Goal: Obtain resource: Download file/media

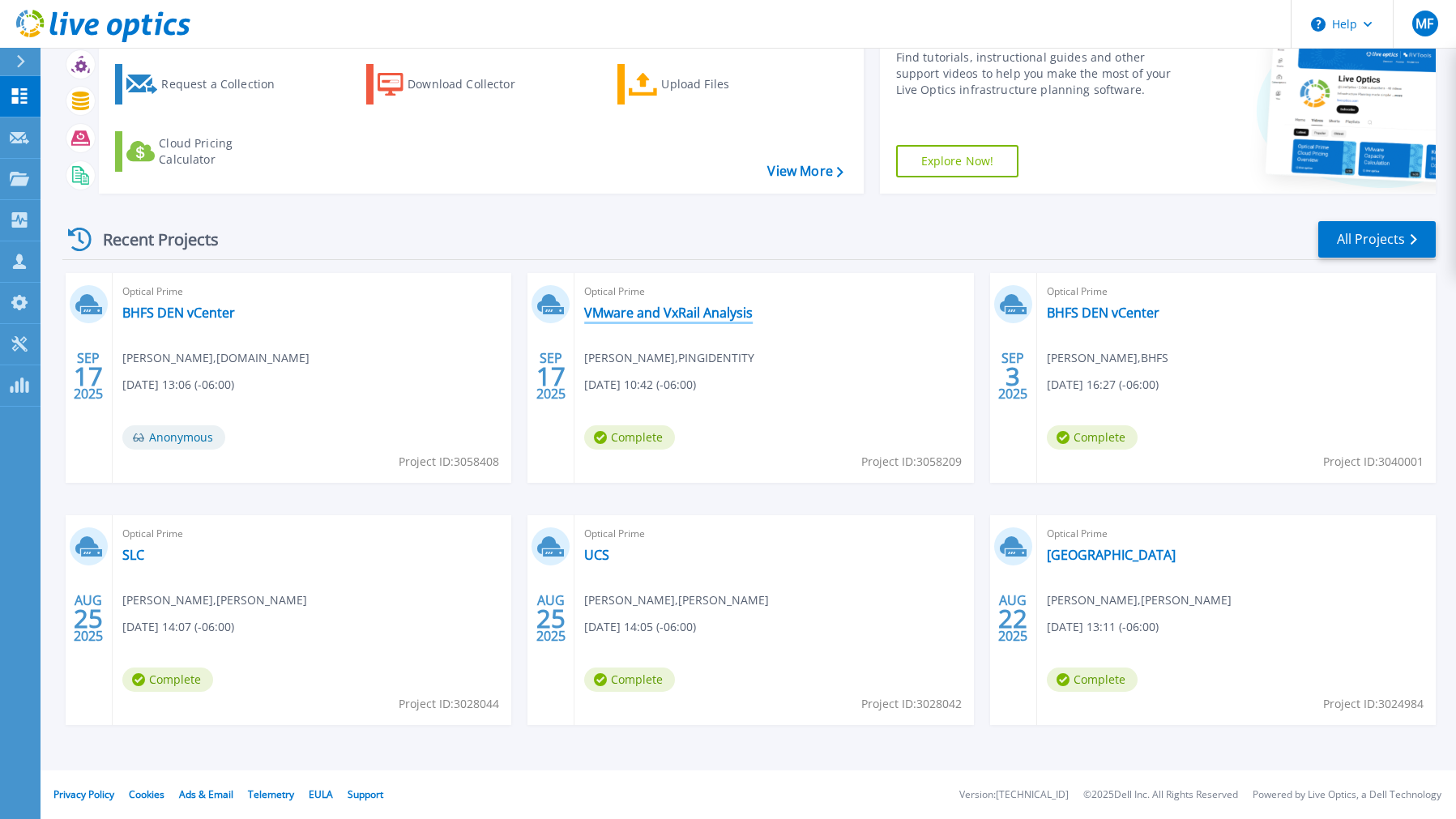
scroll to position [79, 0]
click at [741, 309] on link "VMware and VxRail Analysis" at bounding box center [668, 312] width 169 height 16
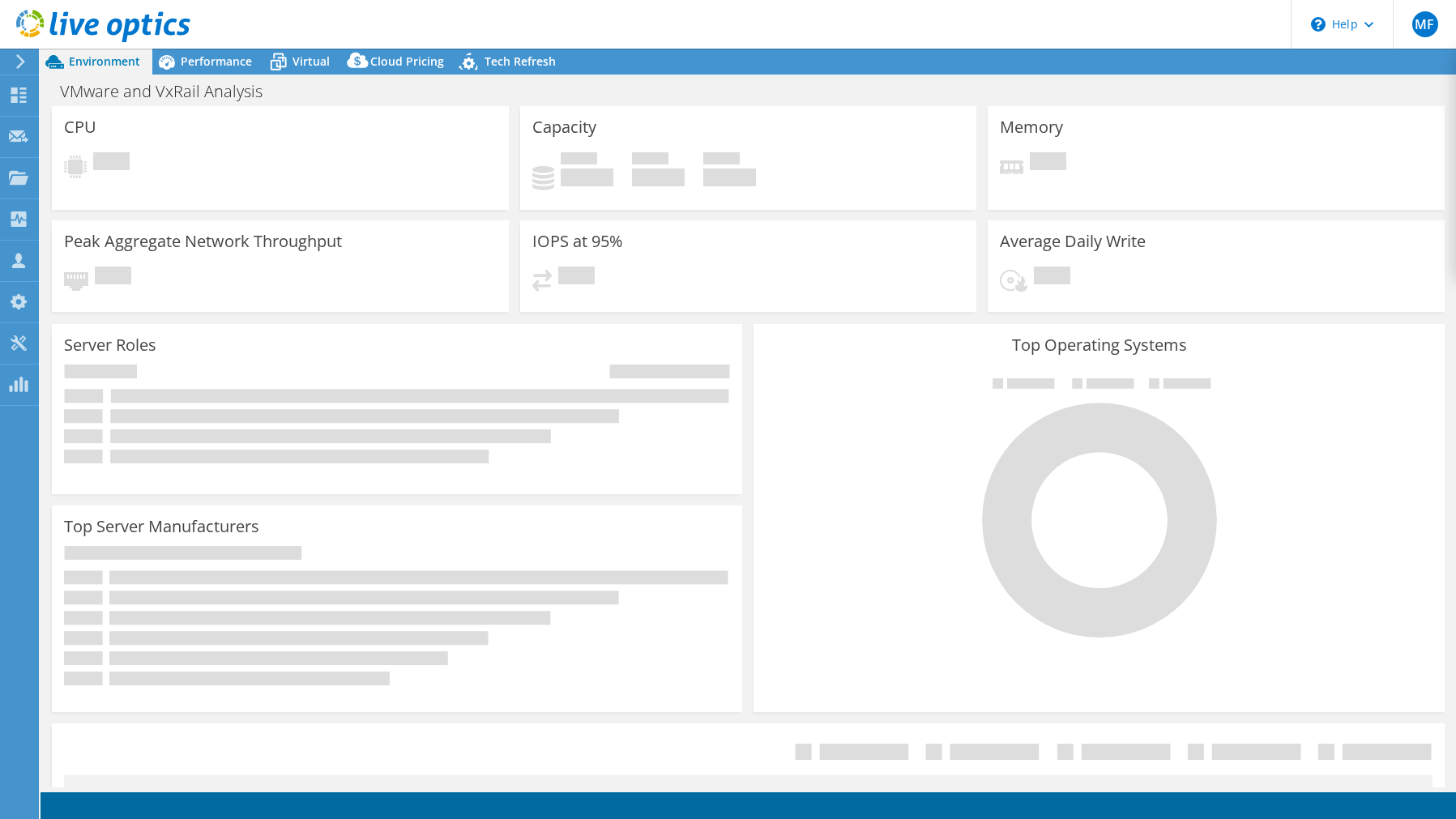
select select "USD"
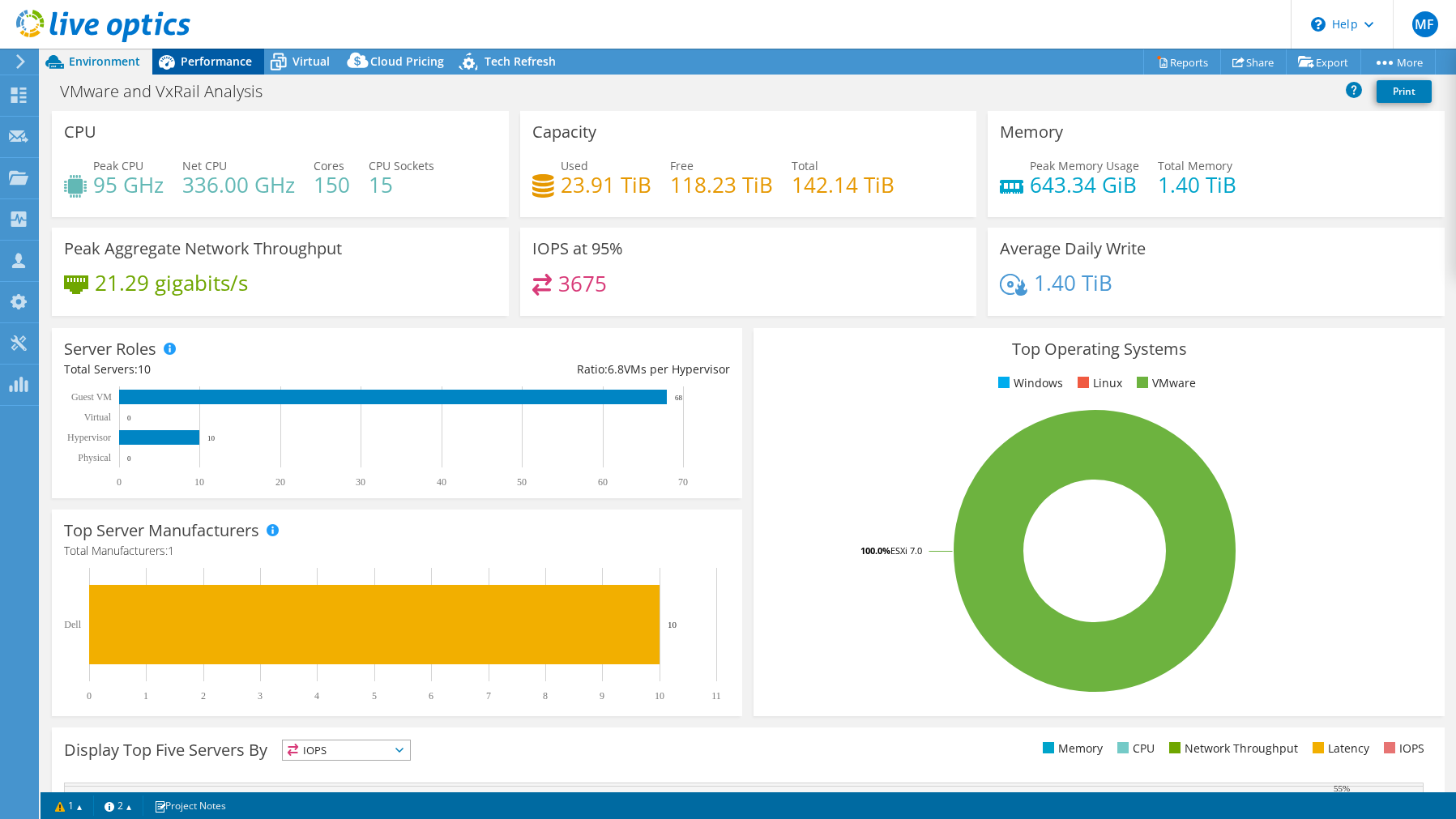
click at [246, 65] on span "Performance" at bounding box center [216, 61] width 71 height 15
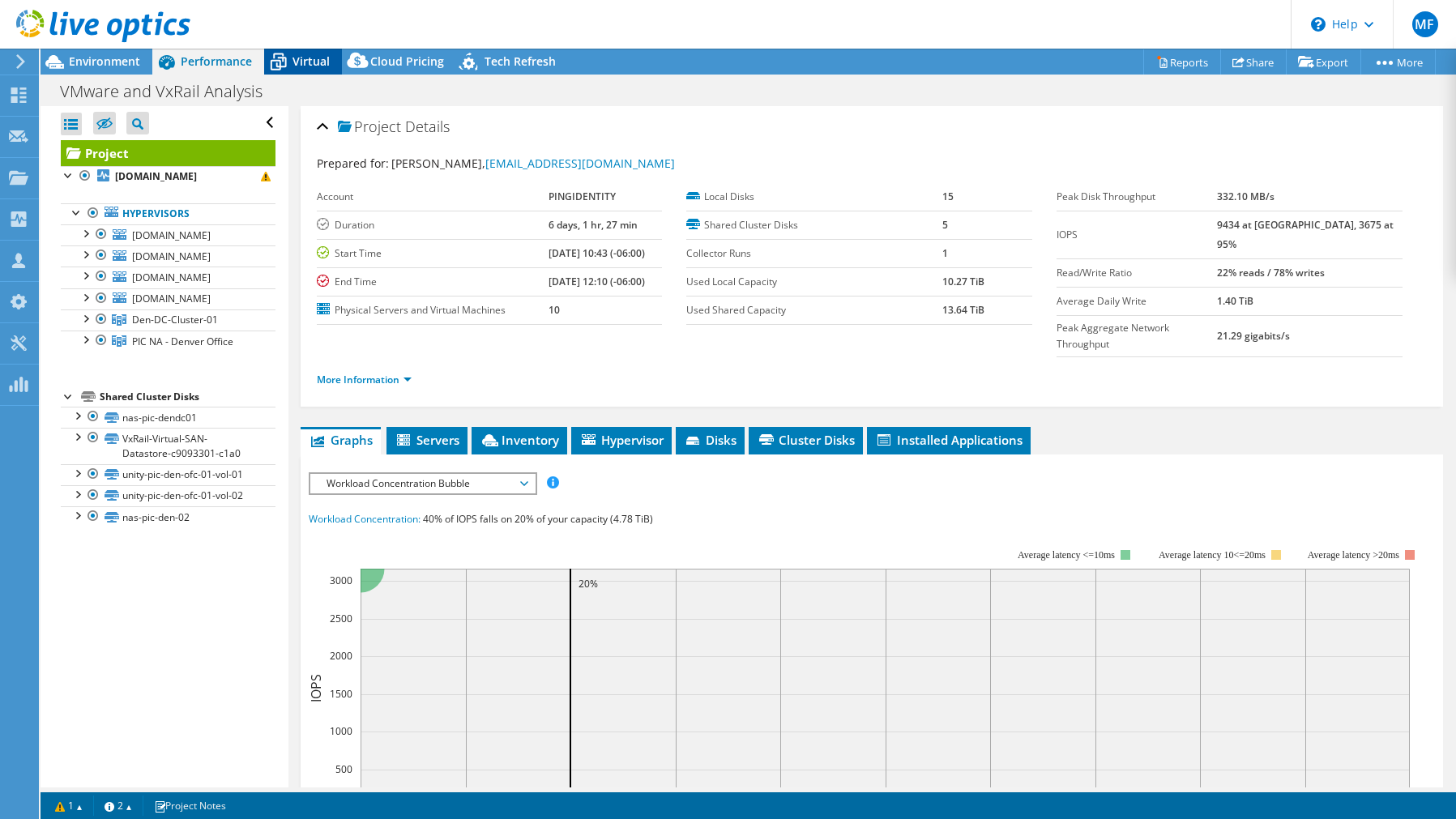
click at [301, 63] on span "Virtual" at bounding box center [311, 61] width 37 height 15
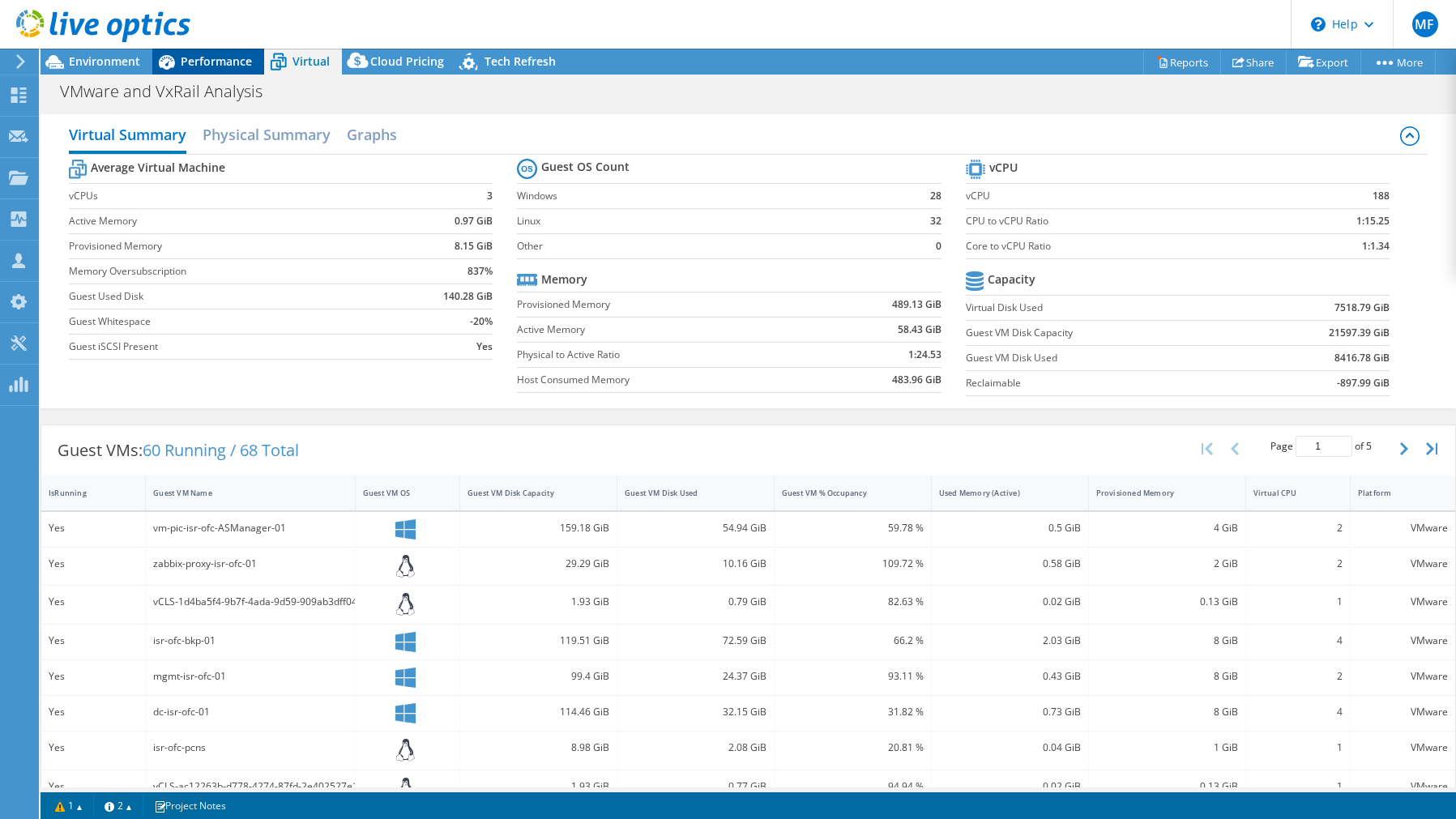
click at [184, 61] on span "Performance" at bounding box center [216, 61] width 71 height 15
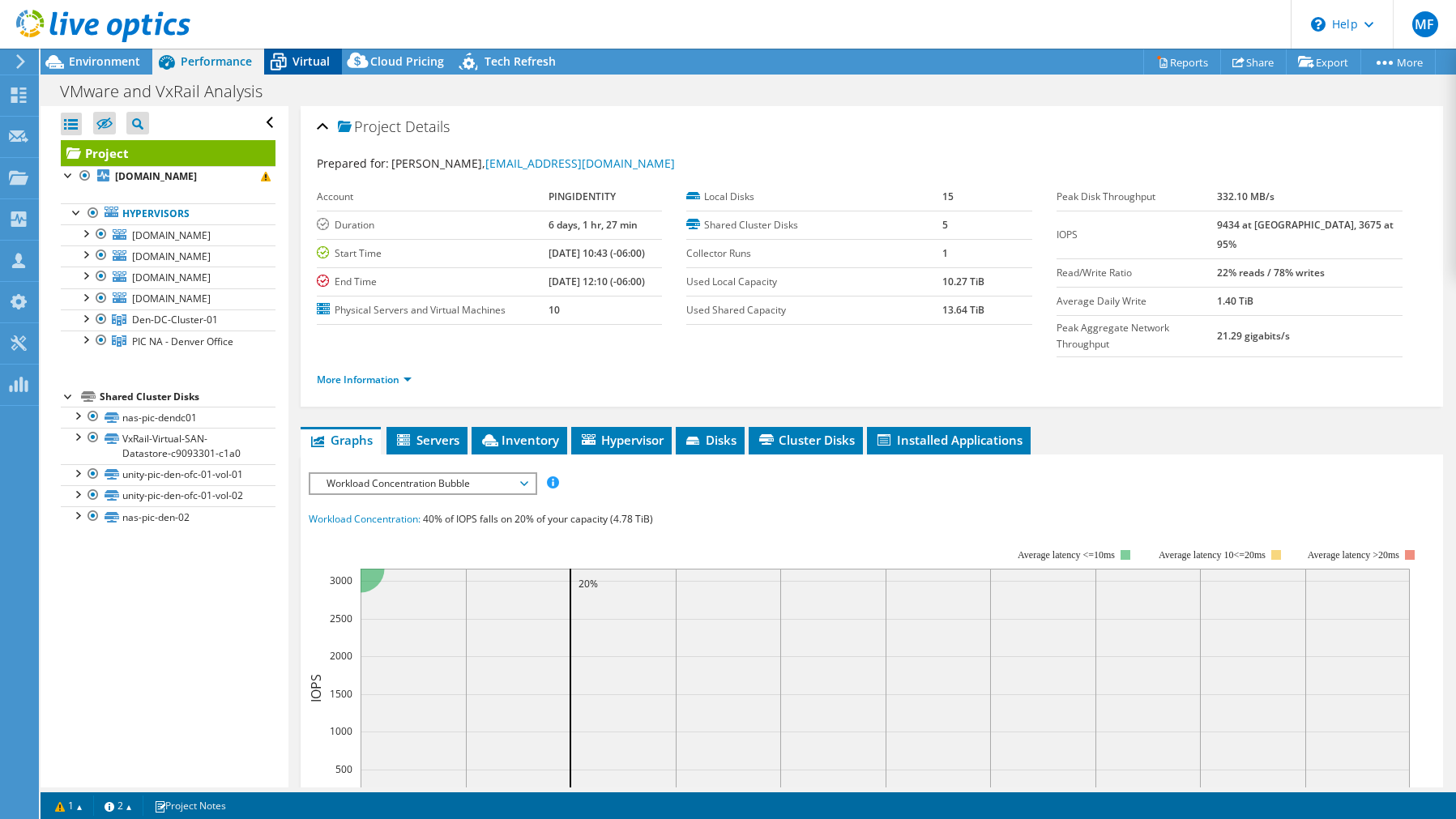
click at [314, 64] on span "Virtual" at bounding box center [311, 61] width 37 height 15
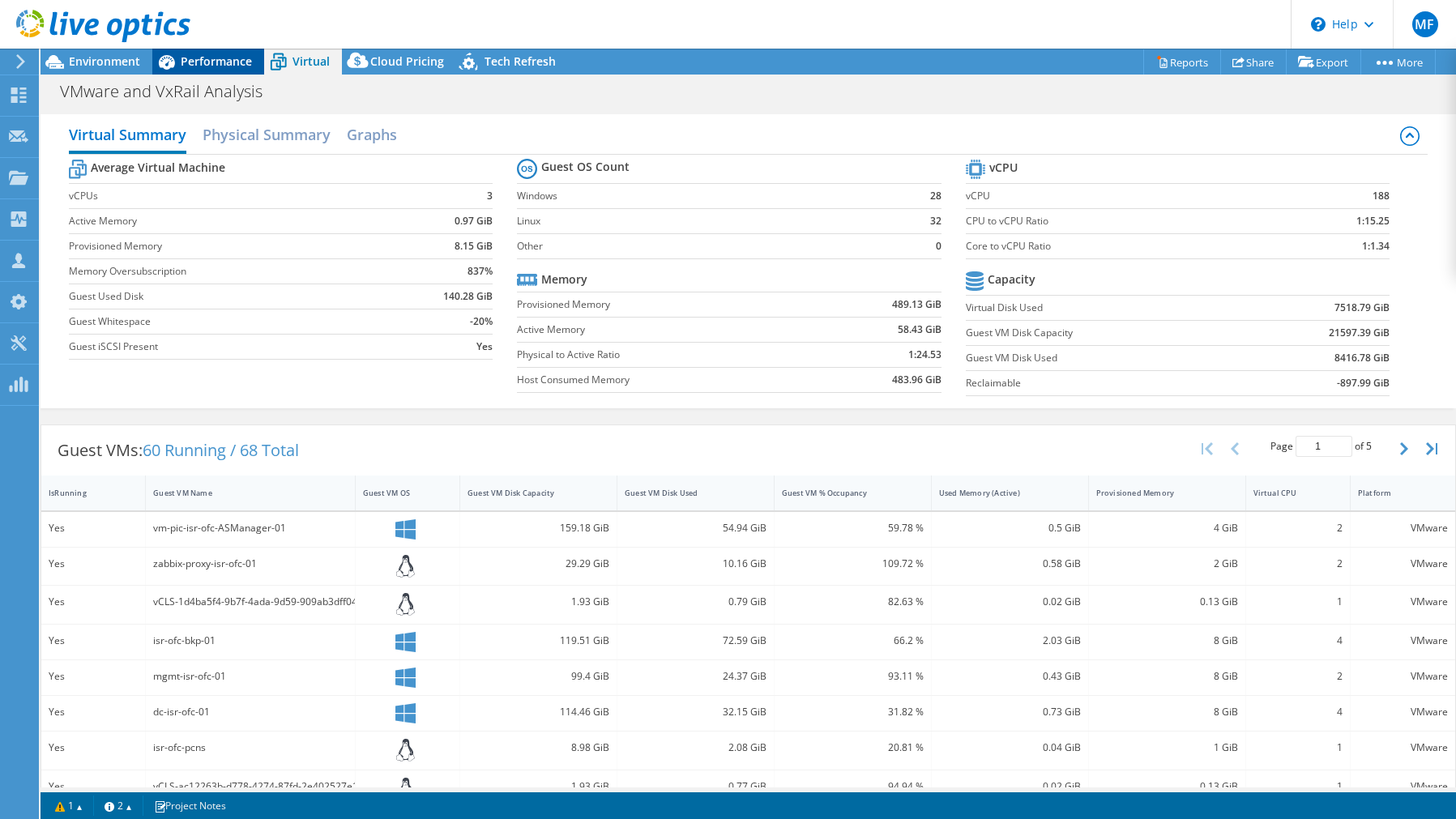
click at [223, 60] on span "Performance" at bounding box center [216, 61] width 71 height 15
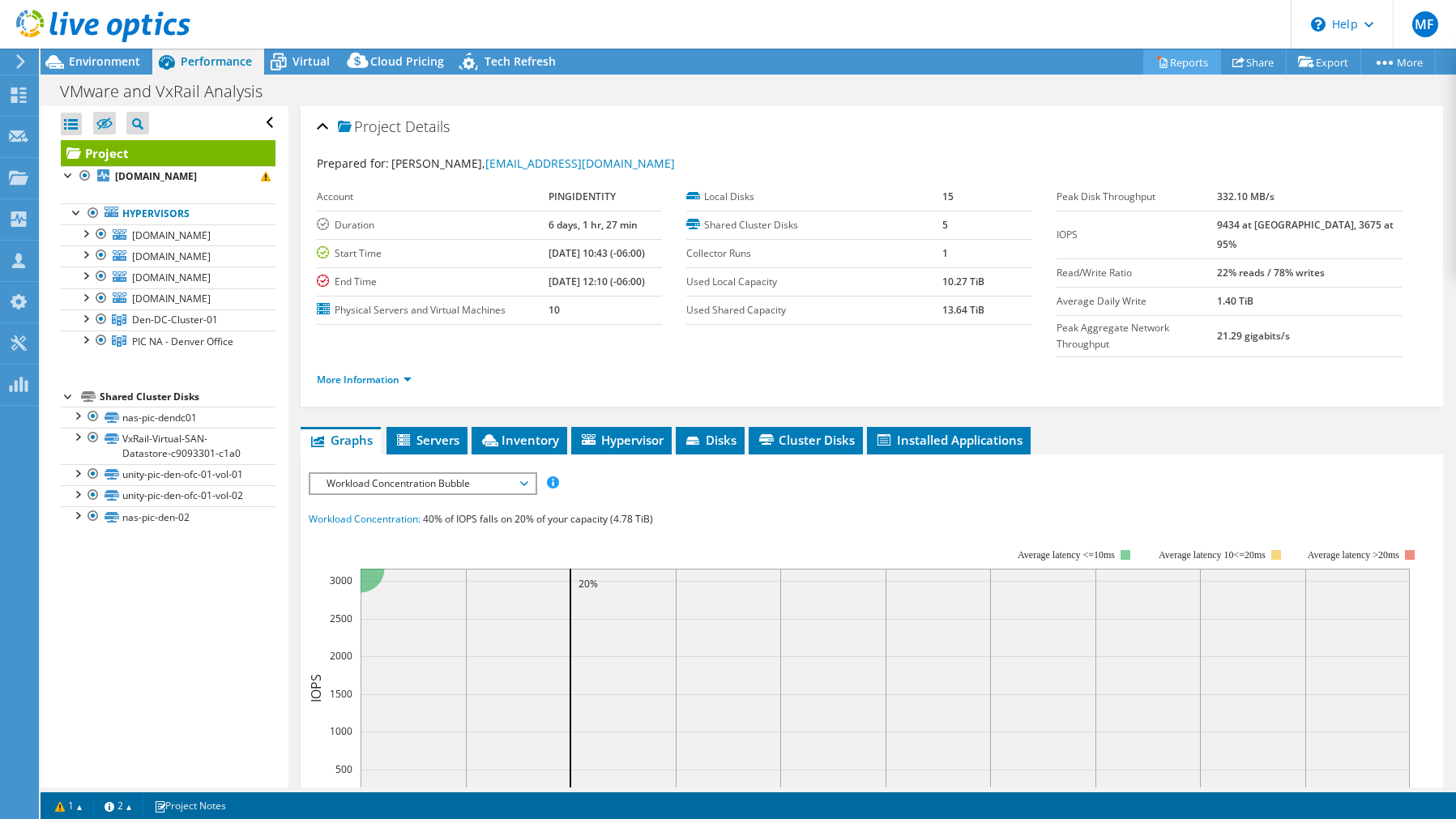
click at [1167, 65] on link "Reports" at bounding box center [1182, 62] width 78 height 25
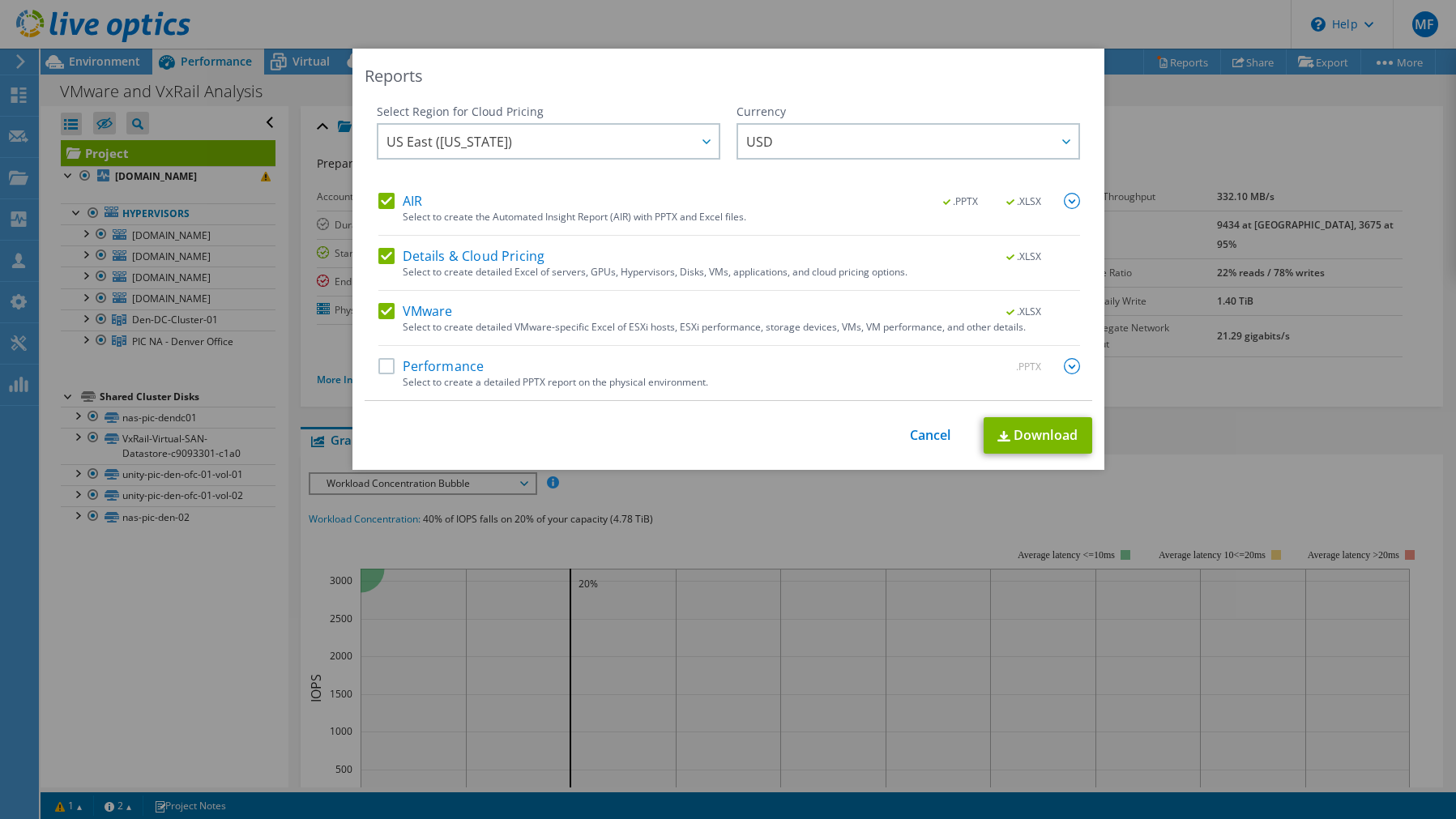
click at [394, 258] on label "Details & Cloud Pricing" at bounding box center [461, 256] width 167 height 16
click at [0, 0] on input "Details & Cloud Pricing" at bounding box center [0, 0] width 0 height 0
click at [386, 205] on label "AIR" at bounding box center [400, 200] width 44 height 16
click at [0, 0] on input "AIR" at bounding box center [0, 0] width 0 height 0
click at [1032, 433] on link "Download" at bounding box center [1037, 435] width 108 height 36
